Goal: Transaction & Acquisition: Purchase product/service

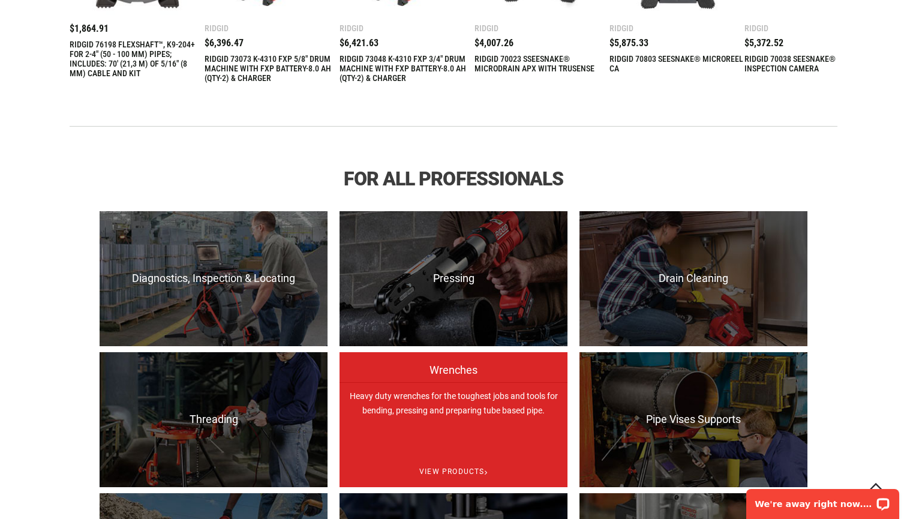
scroll to position [663, 0]
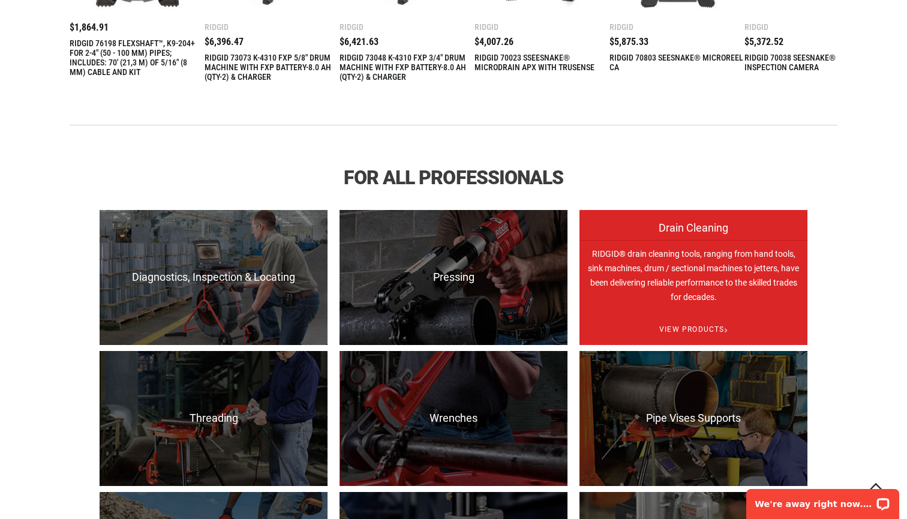
click at [756, 309] on p "RIDGID® drain cleaning tools, ranging from hand tools, sink machines, drum / se…" at bounding box center [694, 307] width 228 height 135
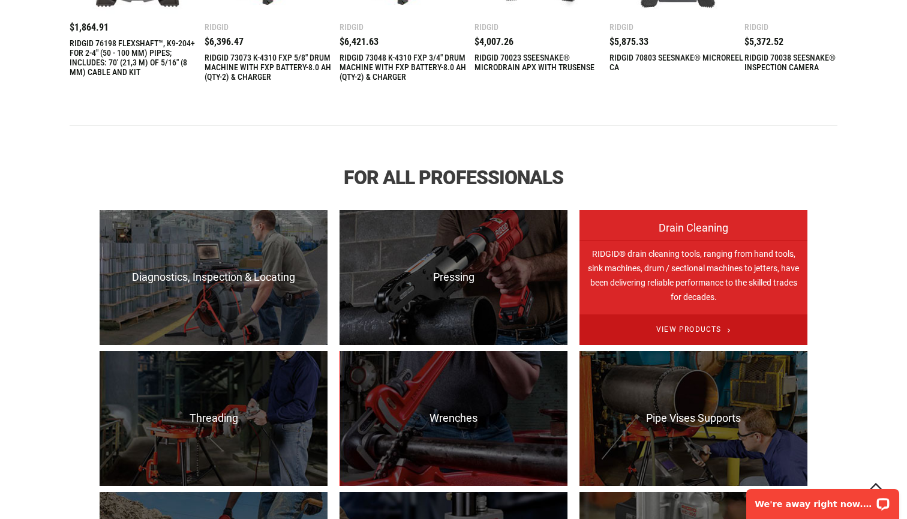
click at [695, 332] on span "View Products" at bounding box center [694, 329] width 228 height 31
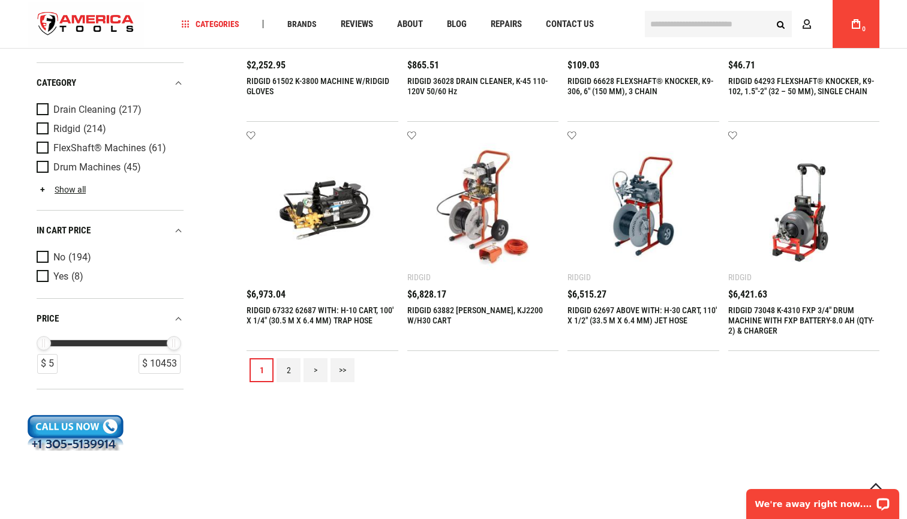
scroll to position [1325, 0]
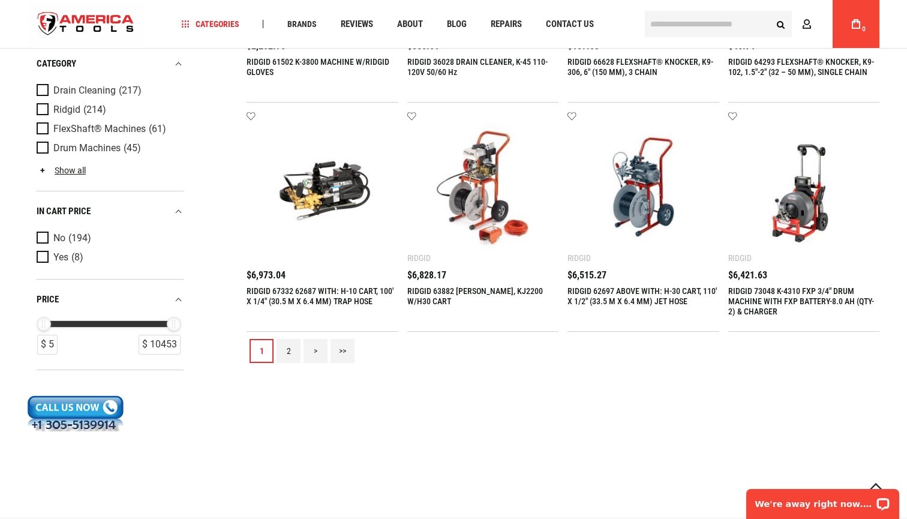
click at [293, 346] on link "2" at bounding box center [289, 351] width 24 height 24
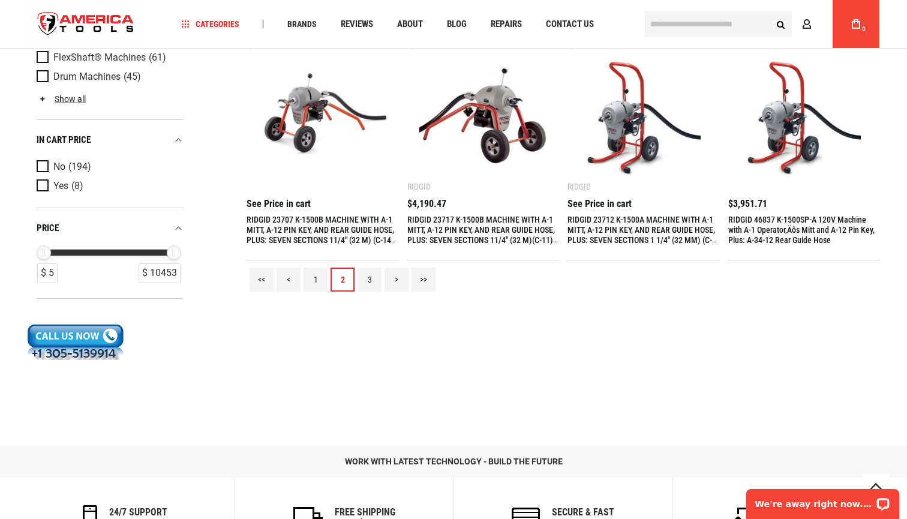
scroll to position [1399, 0]
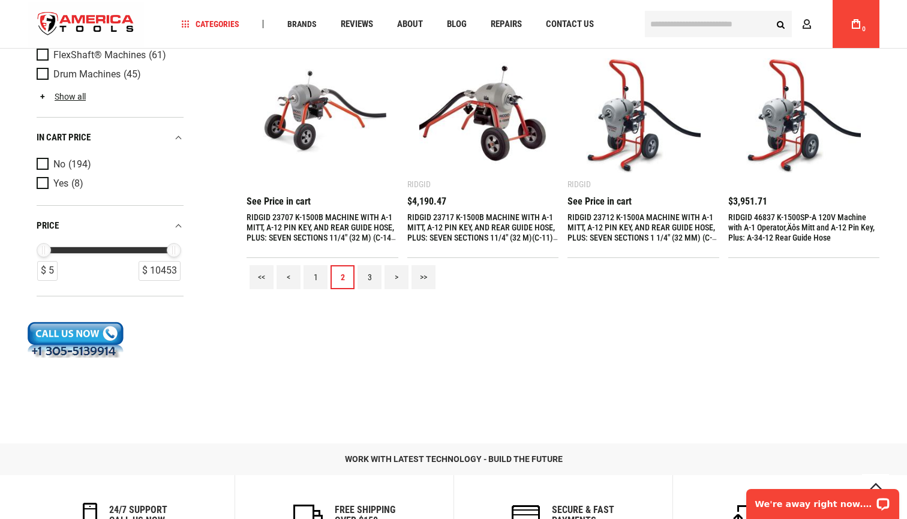
click at [368, 279] on link "3" at bounding box center [370, 277] width 24 height 24
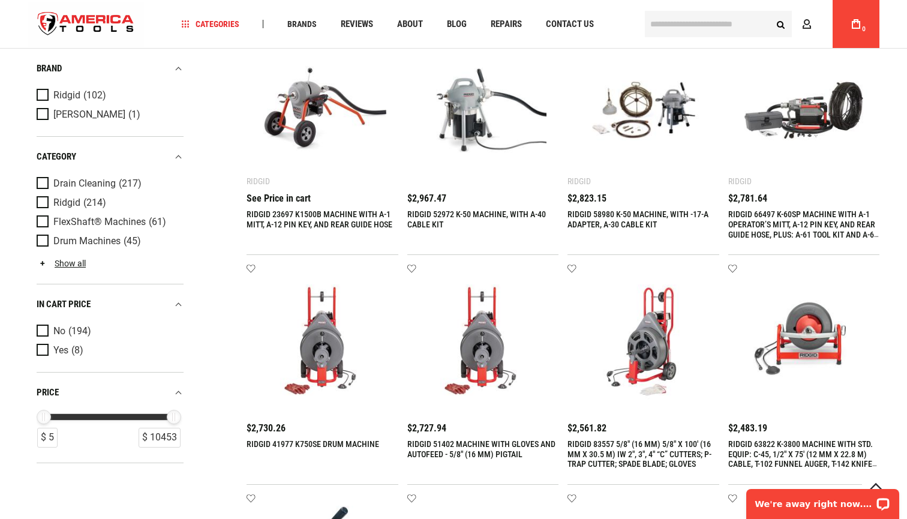
scroll to position [679, 0]
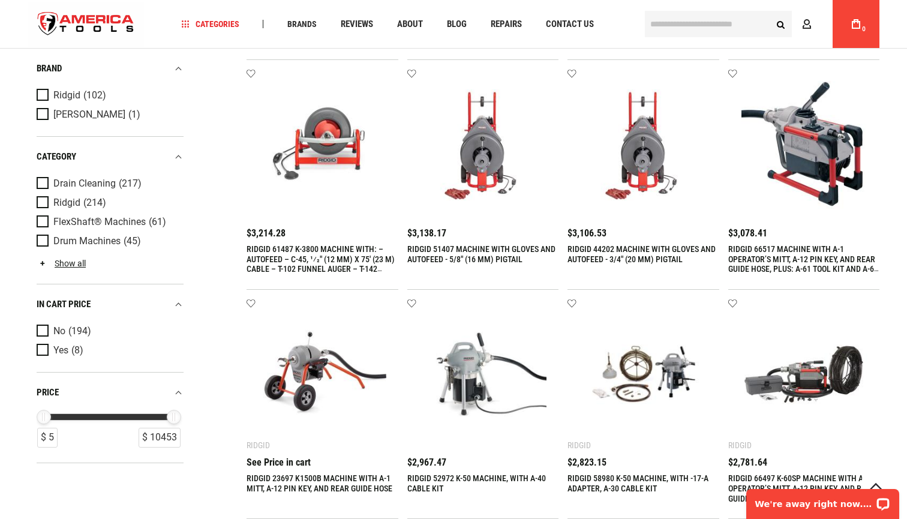
click at [719, 32] on input "text" at bounding box center [718, 24] width 147 height 26
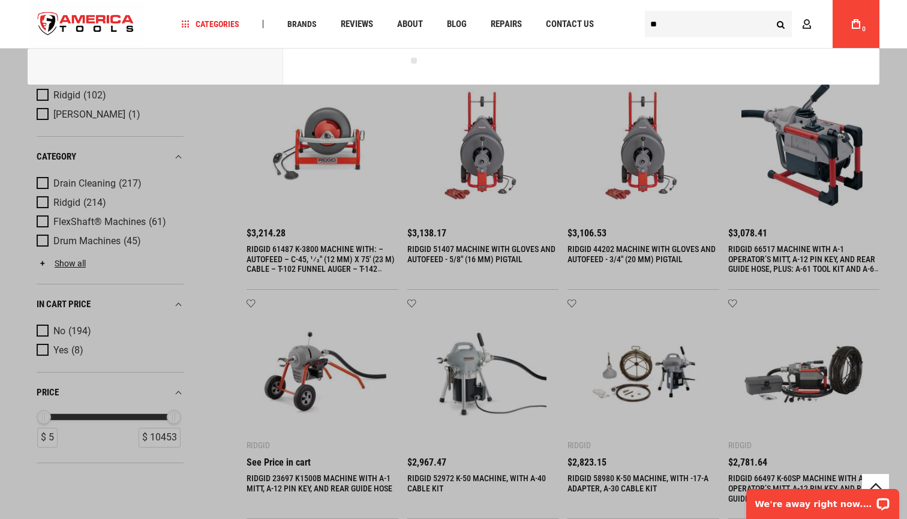
type input "*"
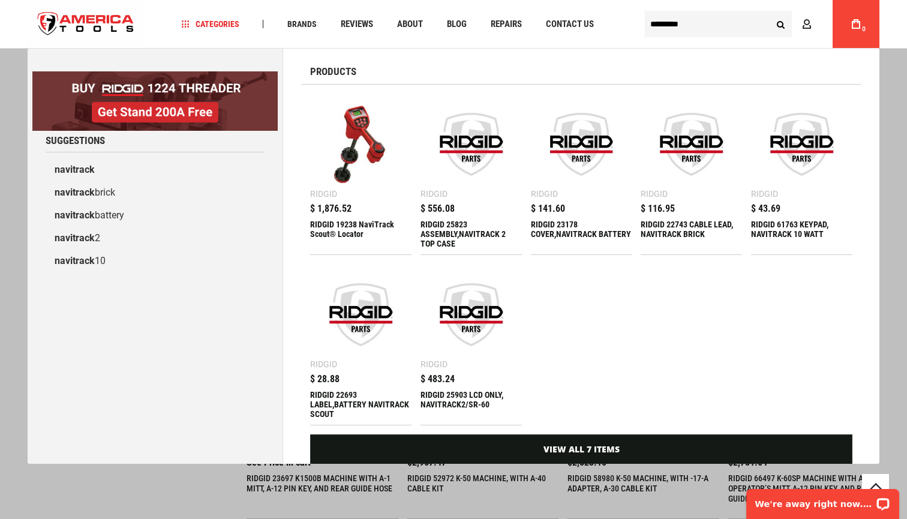
type input "*********"
click at [781, 24] on button "Search" at bounding box center [780, 24] width 23 height 23
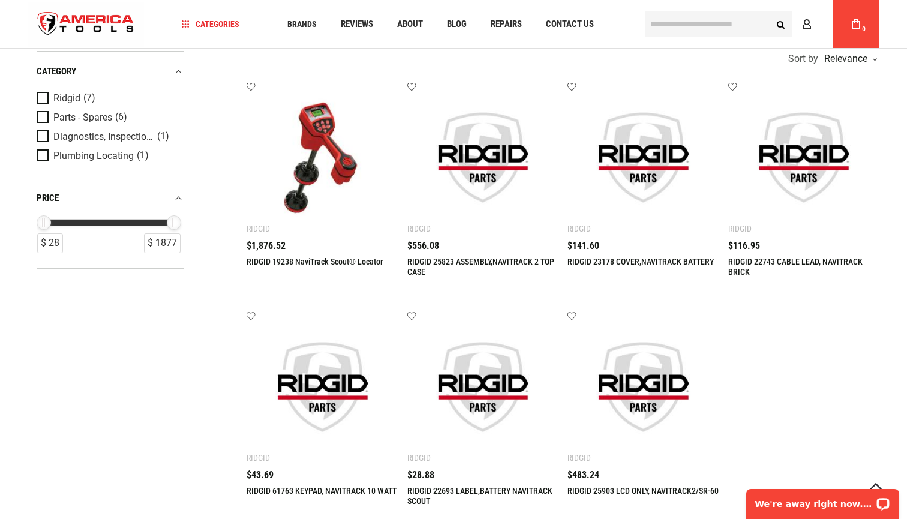
scroll to position [256, 0]
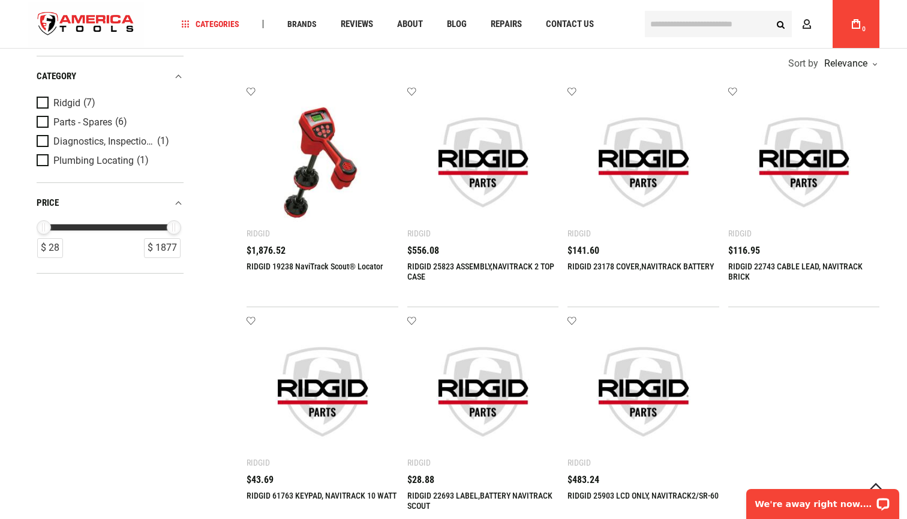
click at [334, 266] on link "RIDGID 19238 NaviTrack Scout® Locator" at bounding box center [315, 267] width 136 height 10
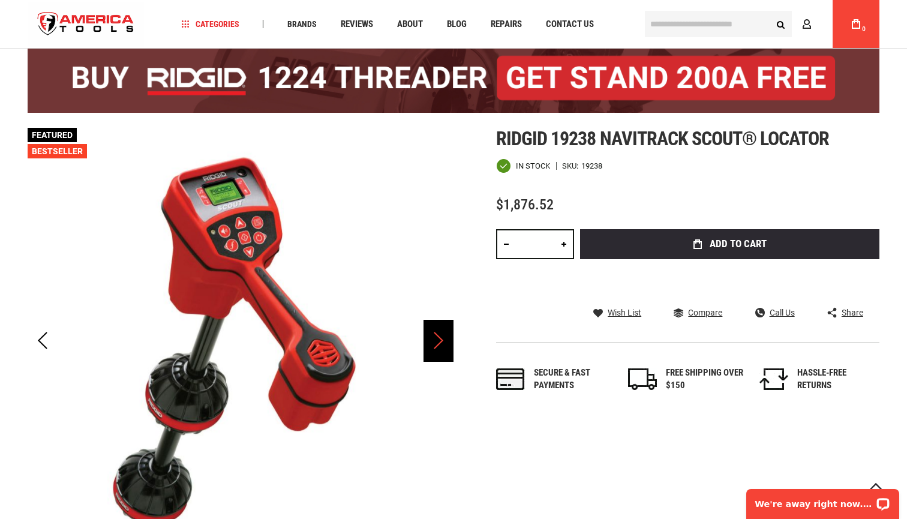
scroll to position [78, 0]
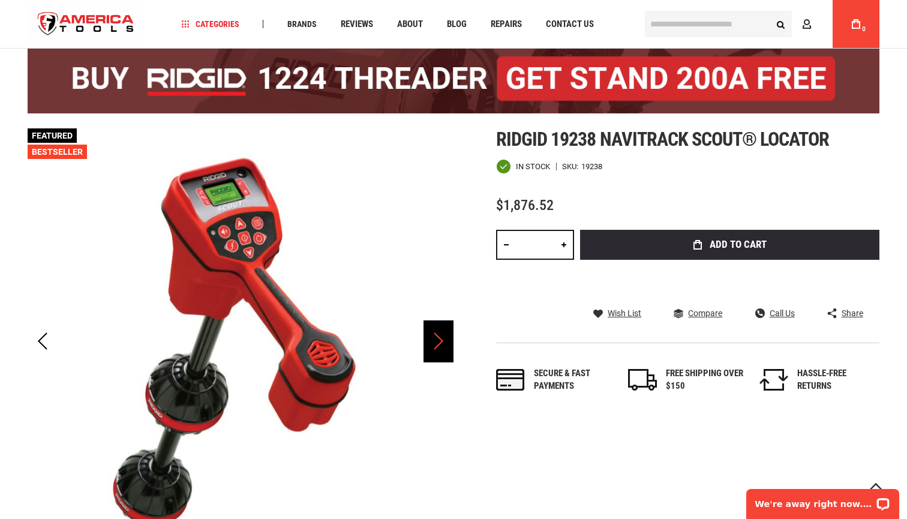
click at [440, 339] on div "Next" at bounding box center [439, 341] width 30 height 42
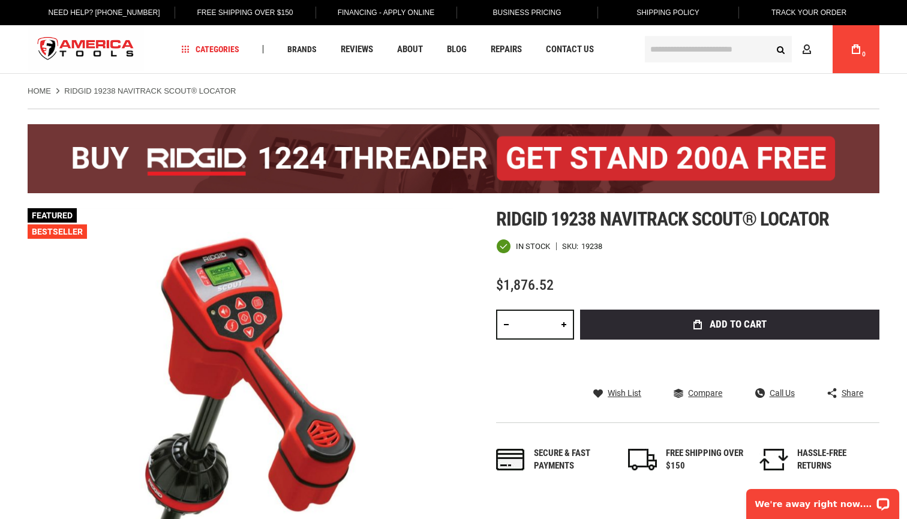
scroll to position [0, 0]
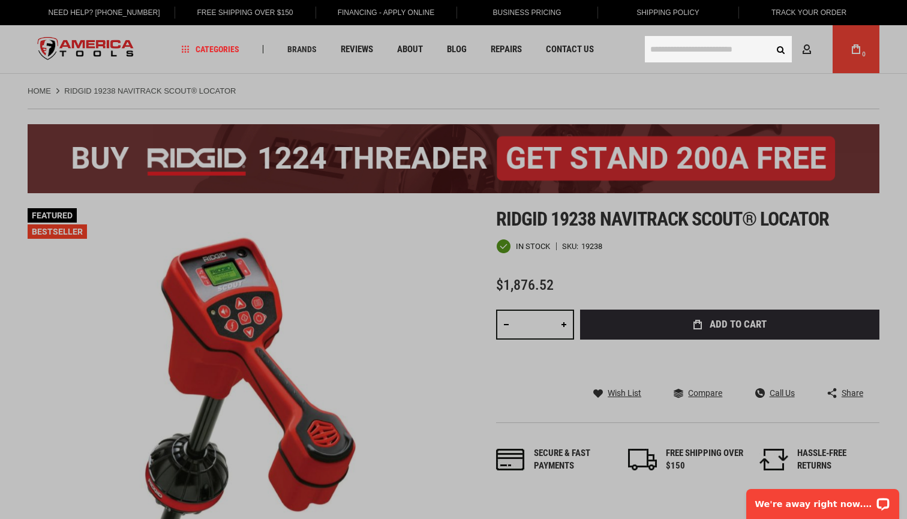
click at [716, 62] on input "text" at bounding box center [718, 49] width 147 height 26
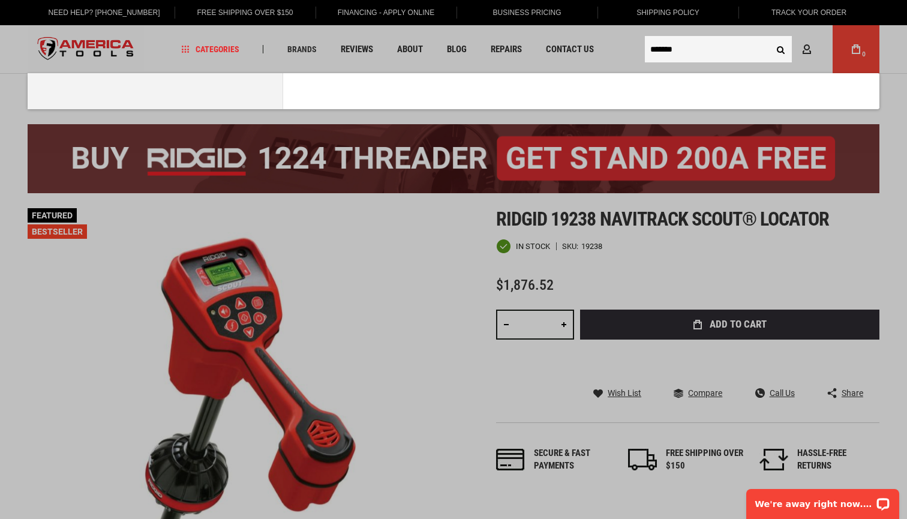
type input "********"
